Goal: Navigation & Orientation: Find specific page/section

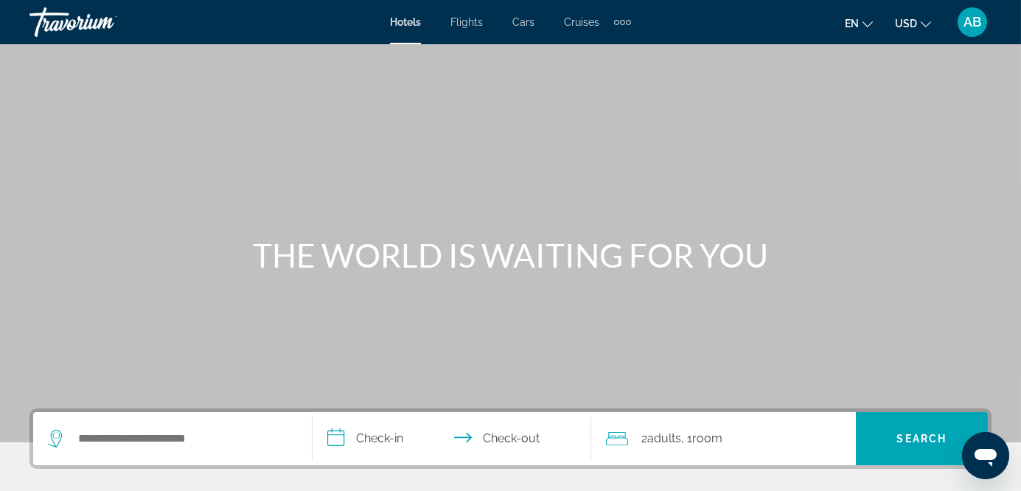
click at [0, 0] on span "Activities" at bounding box center [0, 0] width 0 height 0
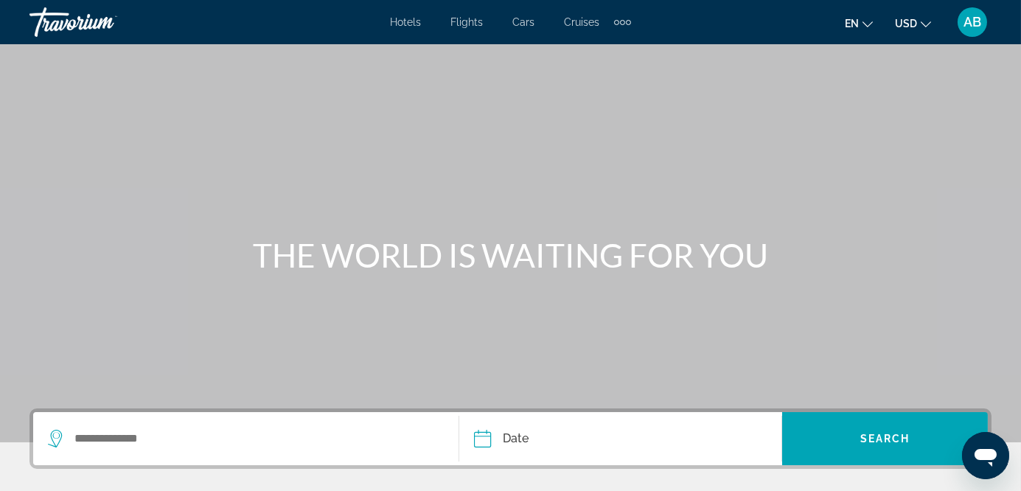
click at [390, 22] on span "Hotels" at bounding box center [405, 22] width 31 height 12
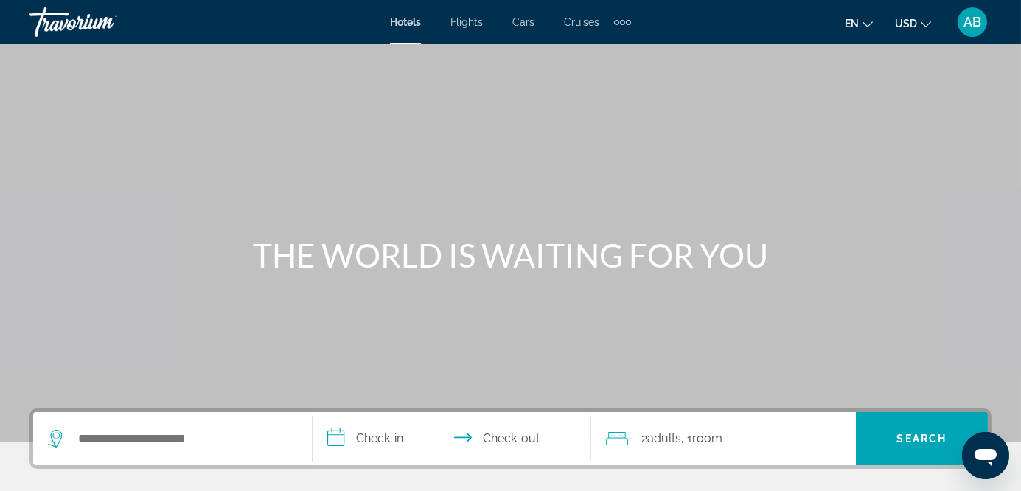
click at [0, 0] on span "Activities" at bounding box center [0, 0] width 0 height 0
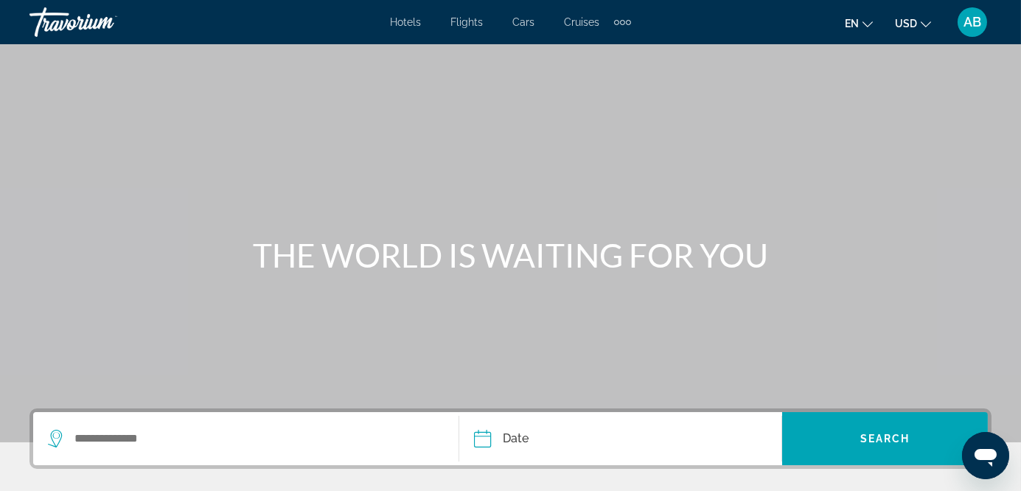
click at [564, 25] on span "Cruises" at bounding box center [581, 22] width 35 height 12
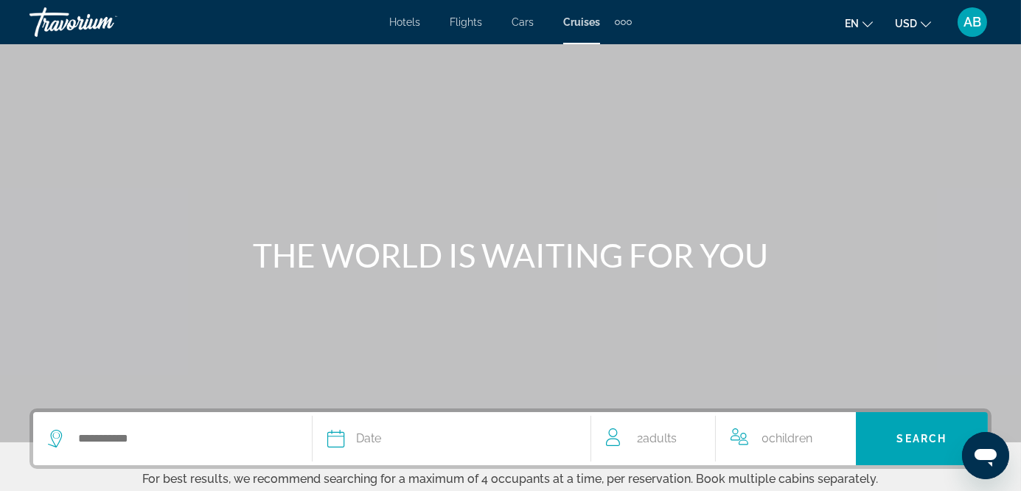
click at [393, 24] on span "Hotels" at bounding box center [404, 22] width 31 height 12
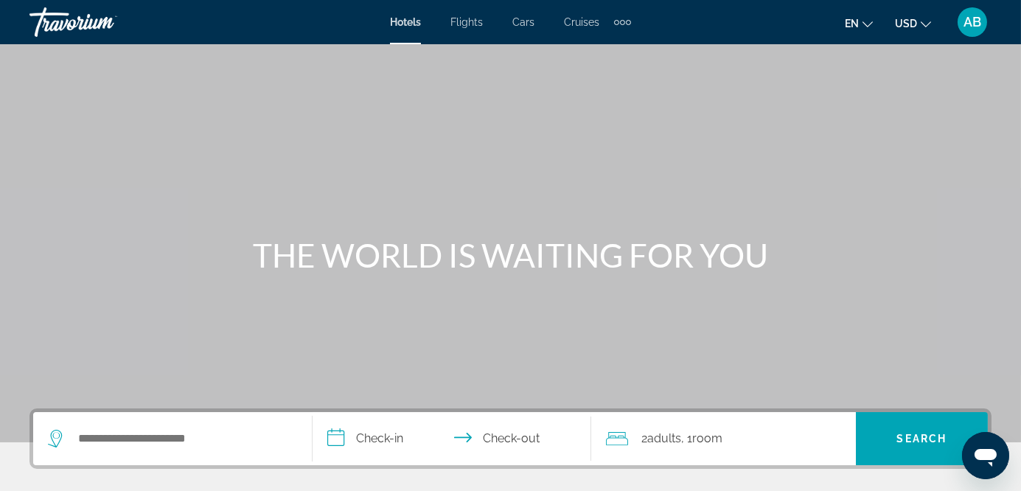
click at [0, 0] on span "Activities" at bounding box center [0, 0] width 0 height 0
